Goal: Understand process/instructions: Learn how to perform a task or action

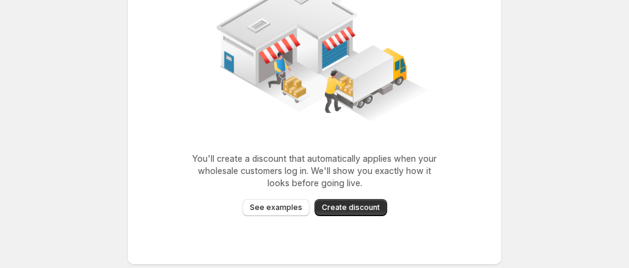
scroll to position [153, 0]
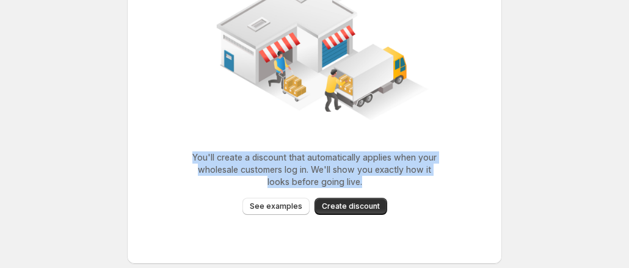
drag, startPoint x: 203, startPoint y: 155, endPoint x: 377, endPoint y: 186, distance: 176.9
click at [377, 186] on p "You'll create a discount that automatically applies when your wholesale custome…" at bounding box center [314, 170] width 244 height 37
copy p "You'll create a discount that automatically applies when your wholesale custome…"
click at [302, 210] on button "See examples" at bounding box center [276, 206] width 67 height 17
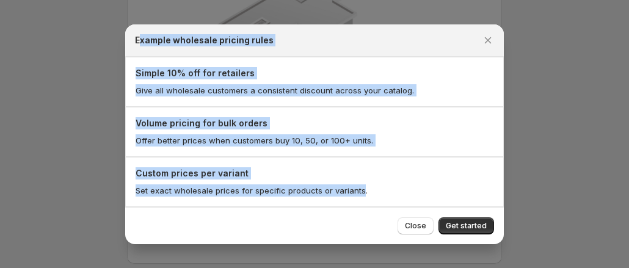
drag, startPoint x: 139, startPoint y: 37, endPoint x: 359, endPoint y: 184, distance: 264.4
click at [359, 184] on div "Example wholesale pricing rules Simple 10% off for retailers Give all wholesale…" at bounding box center [314, 134] width 379 height 220
drag, startPoint x: 132, startPoint y: 41, endPoint x: 391, endPoint y: 194, distance: 300.8
click at [391, 194] on div "Example wholesale pricing rules Simple 10% off for retailers Give all wholesale…" at bounding box center [314, 134] width 379 height 220
copy div "Example wholesale pricing rules Simple 10% off for retailers Give all wholesale…"
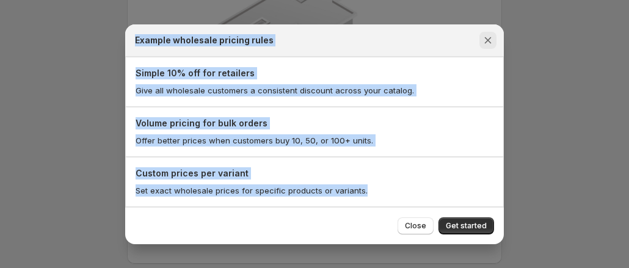
click at [489, 42] on icon "Close" at bounding box center [488, 40] width 7 height 7
